Goal: Information Seeking & Learning: Learn about a topic

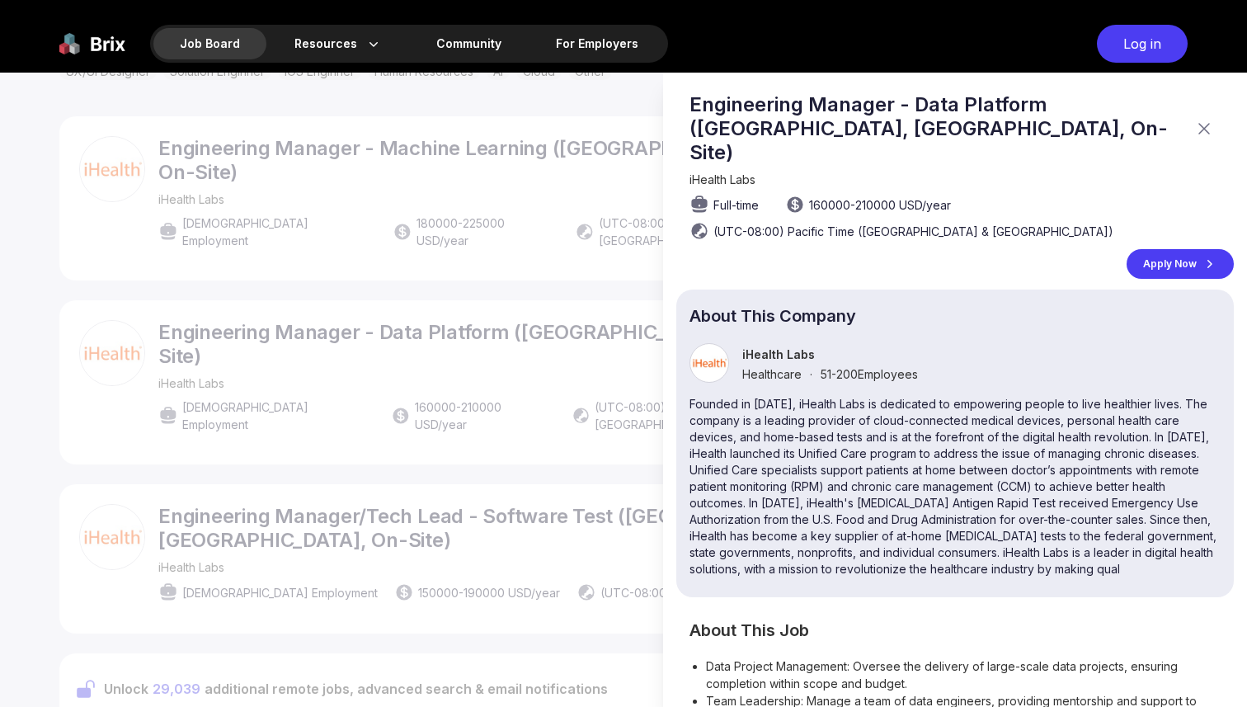
scroll to position [412, 0]
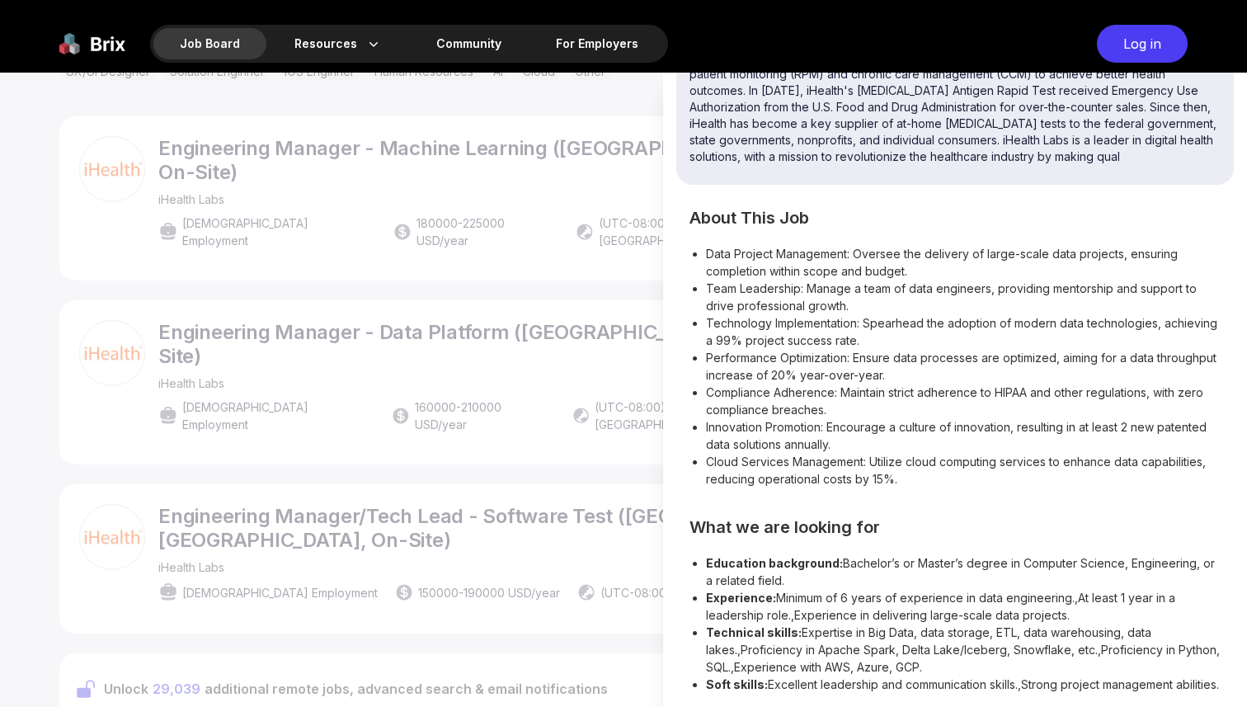
click at [1005, 285] on li "Team Leadership: Manage a team of data engineers, providing mentorship and supp…" at bounding box center [963, 297] width 515 height 35
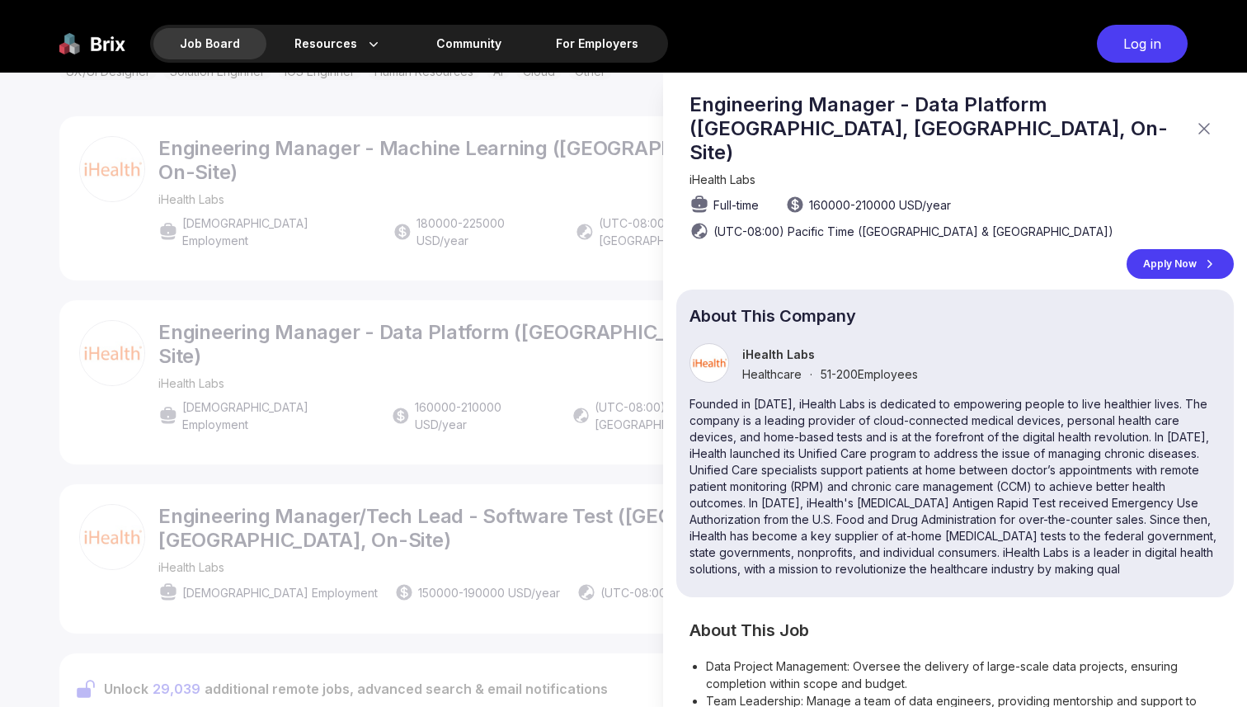
scroll to position [412, 0]
